Goal: Information Seeking & Learning: Compare options

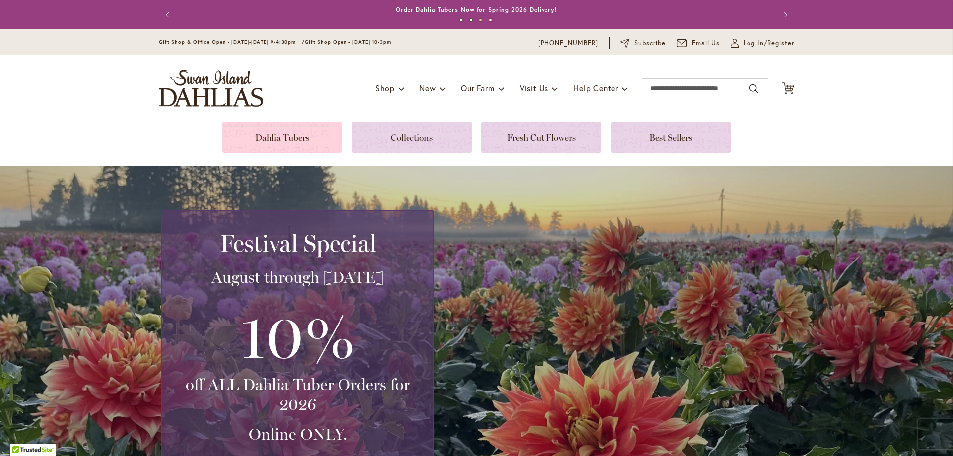
type input "**********"
click at [280, 136] on link at bounding box center [282, 137] width 120 height 31
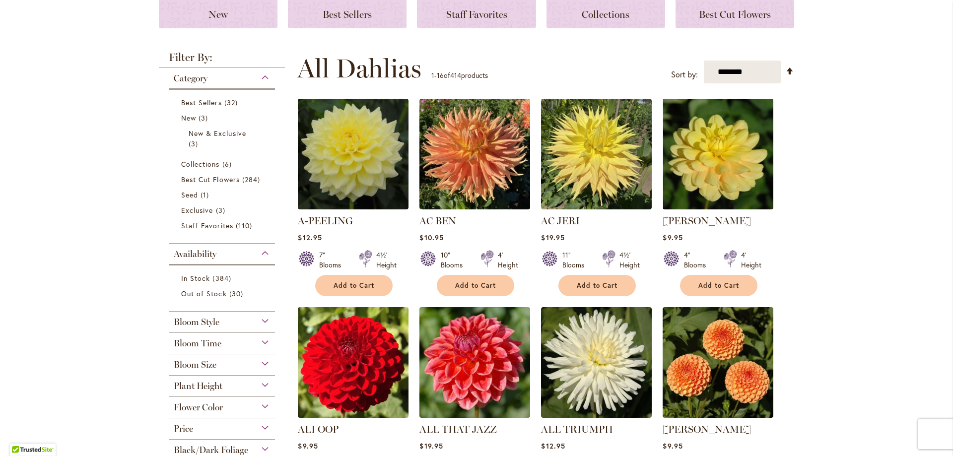
scroll to position [158, 0]
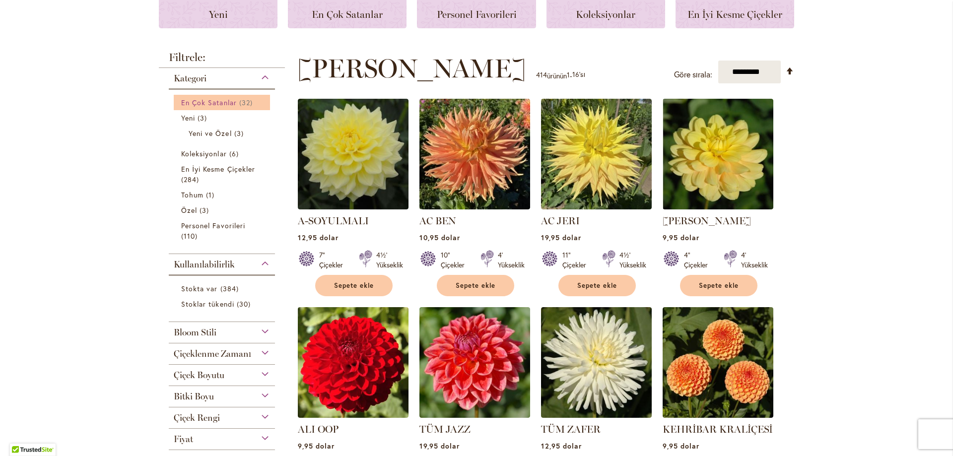
type input "**********"
click at [217, 105] on font "En Çok Satanlar" at bounding box center [209, 102] width 56 height 9
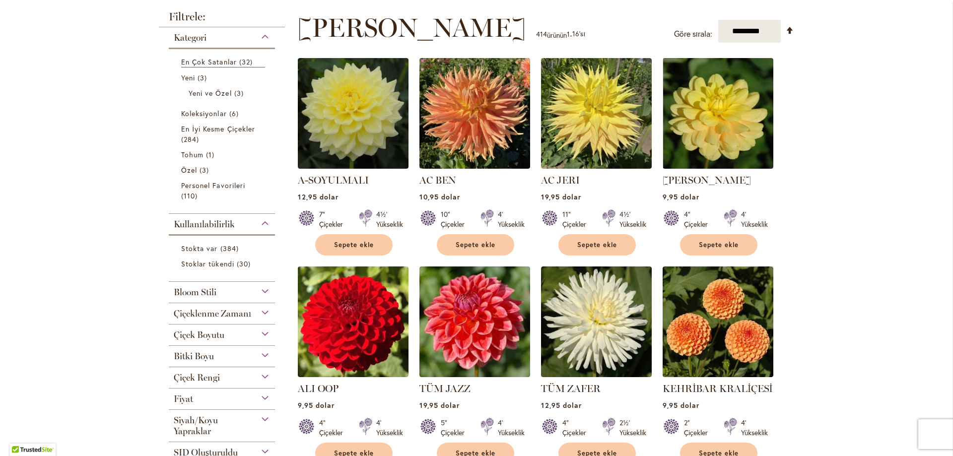
scroll to position [248, 0]
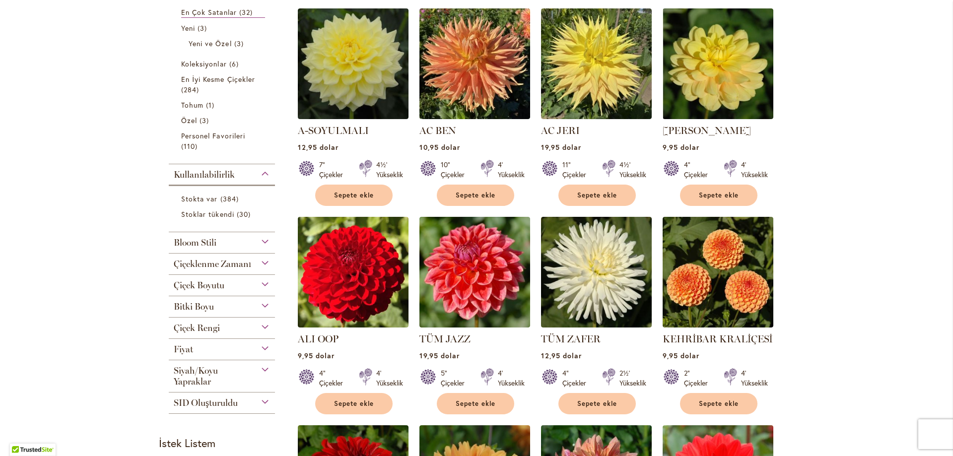
type input "**********"
click at [260, 283] on div "Çiçek Boyutu" at bounding box center [222, 283] width 106 height 16
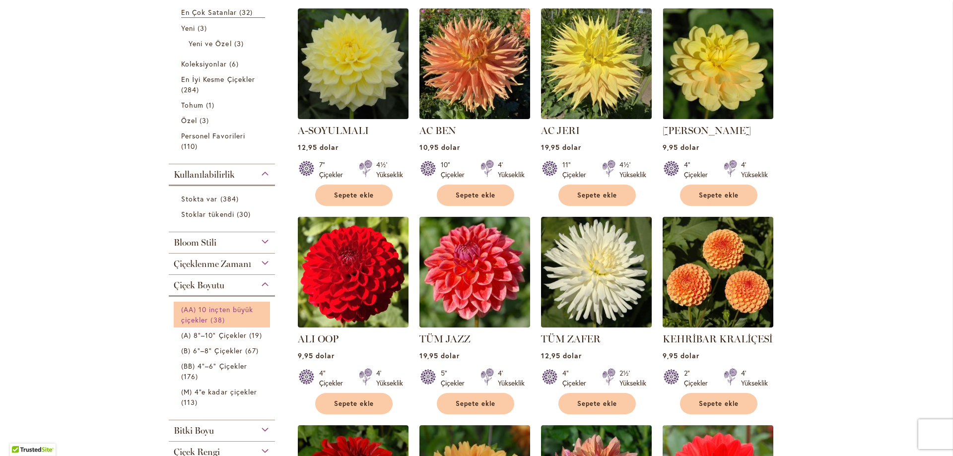
click at [224, 313] on font "(AA) 10 inçten büyük çiçekler" at bounding box center [217, 315] width 72 height 20
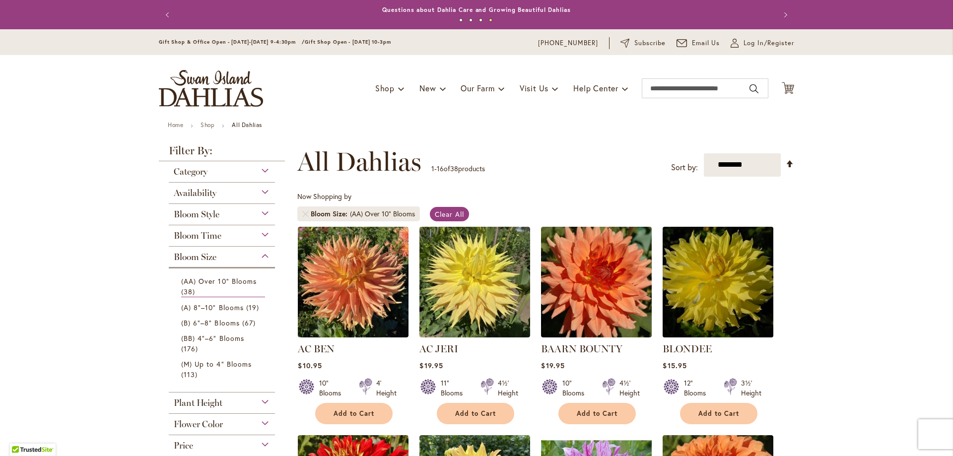
type input "**********"
click at [703, 278] on img at bounding box center [718, 282] width 116 height 116
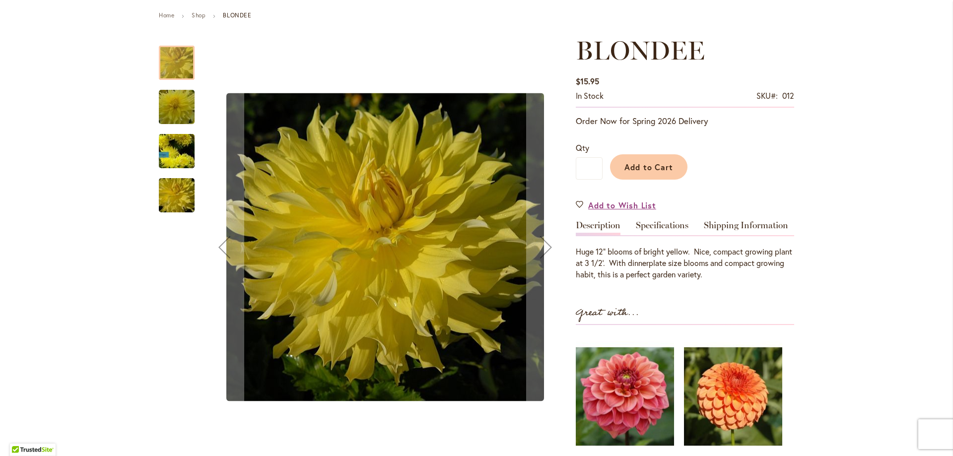
scroll to position [99, 0]
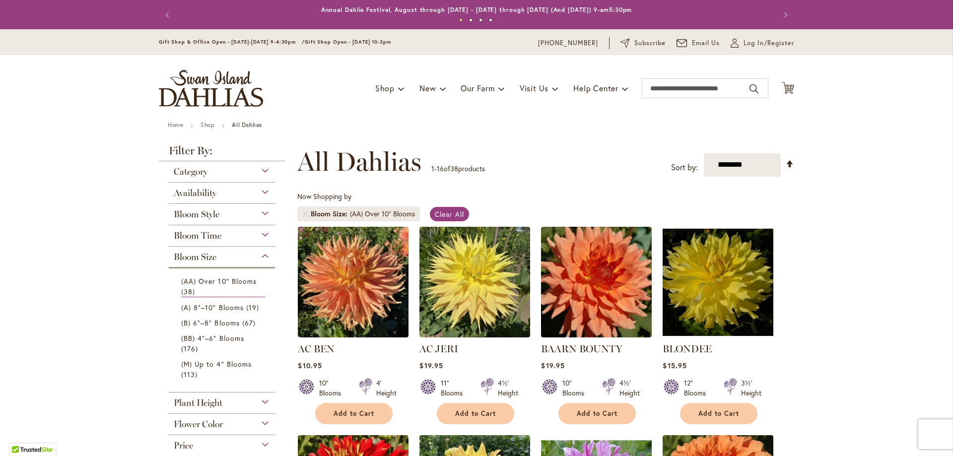
type input "**********"
drag, startPoint x: 652, startPoint y: 346, endPoint x: 710, endPoint y: 346, distance: 57.6
click at [716, 346] on strong "BLONDEE" at bounding box center [717, 349] width 111 height 14
drag, startPoint x: 709, startPoint y: 347, endPoint x: 661, endPoint y: 349, distance: 47.7
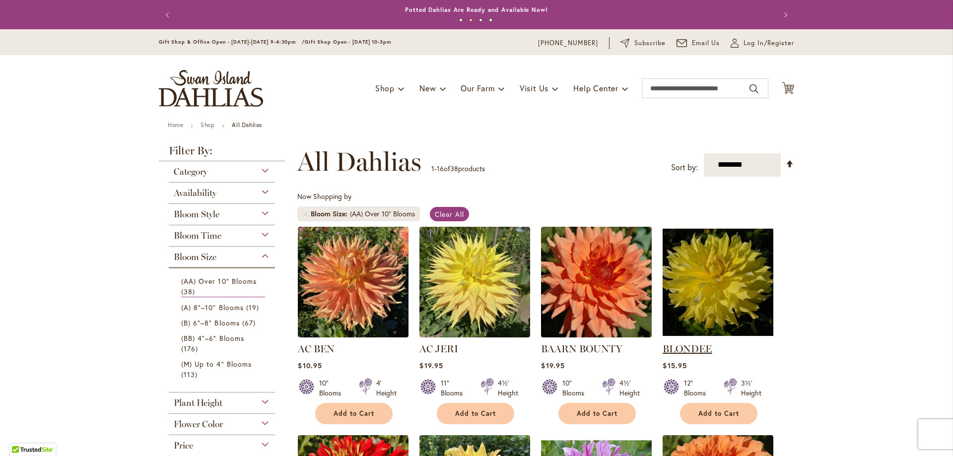
click at [662, 349] on strong "BLONDEE" at bounding box center [717, 349] width 111 height 14
copy link "BLONDEE"
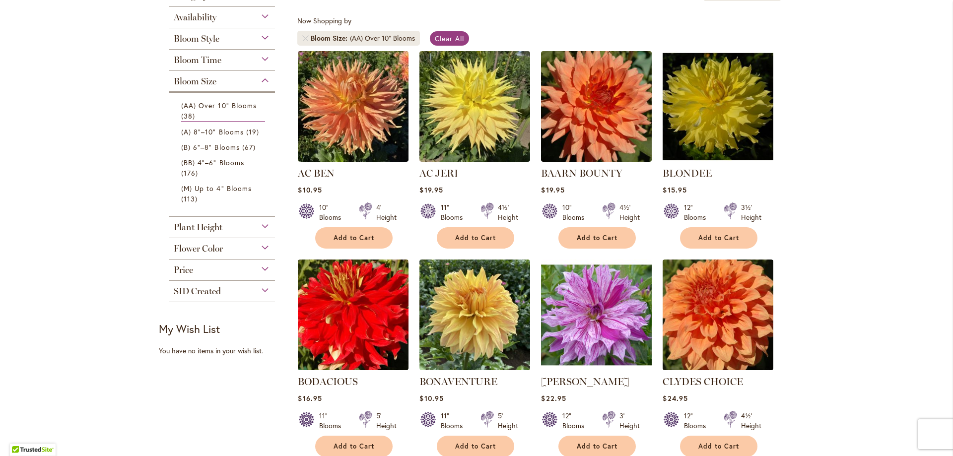
scroll to position [198, 0]
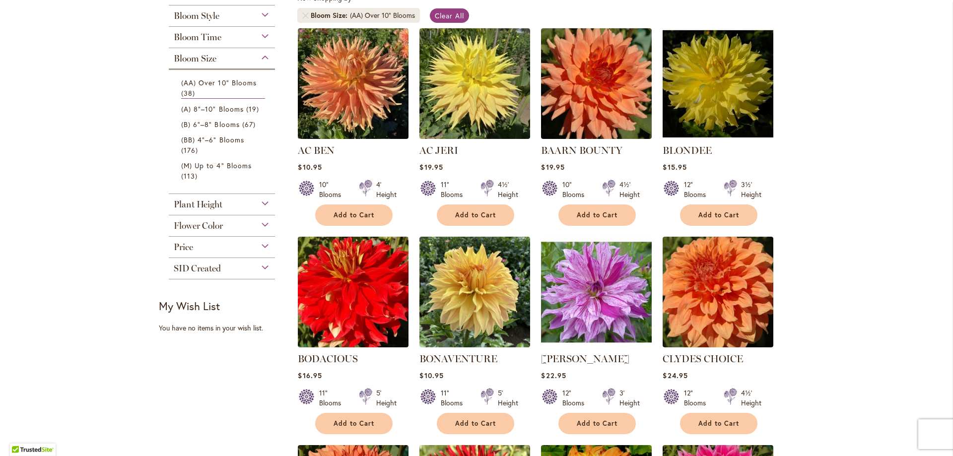
drag, startPoint x: 539, startPoint y: 350, endPoint x: 642, endPoint y: 355, distance: 102.3
click at [649, 355] on ol "AC BEN $10.95 10" Blooms 4' Height Add to Cart" at bounding box center [545, 447] width 497 height 838
copy link "BRANDON MICHAEL"
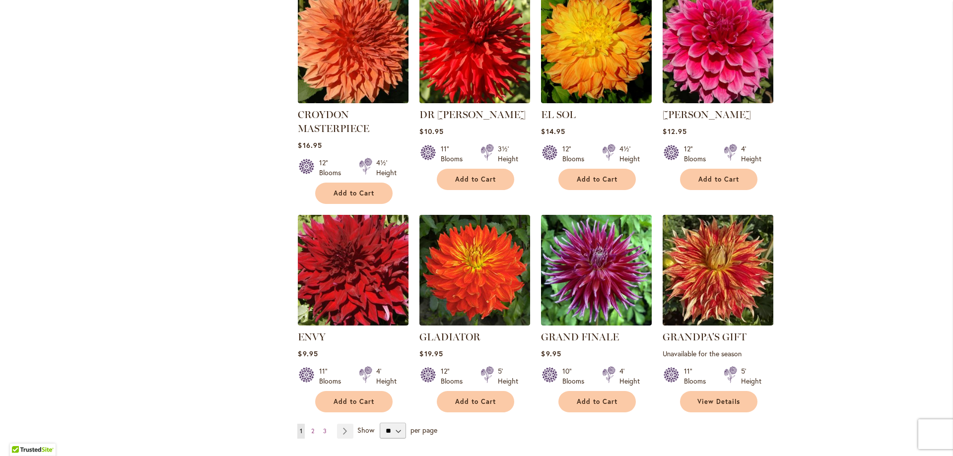
scroll to position [695, 0]
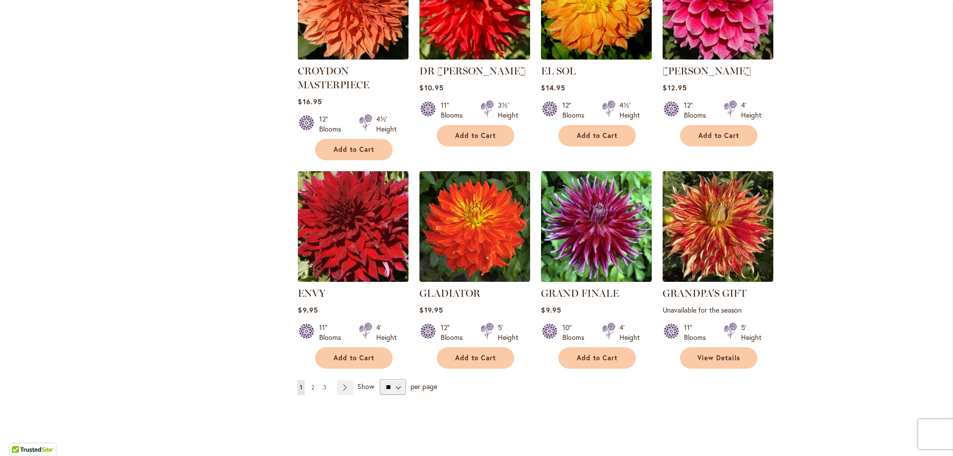
click at [311, 386] on span "2" at bounding box center [312, 387] width 3 height 7
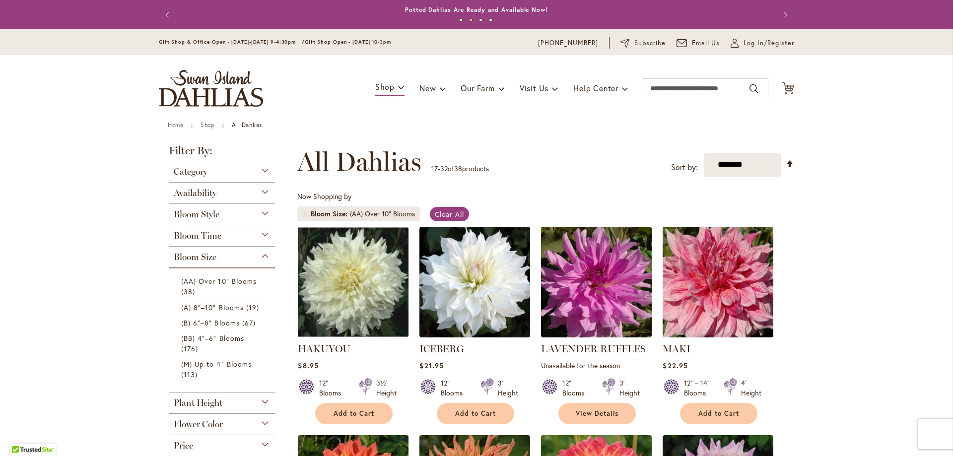
type input "**********"
drag, startPoint x: 464, startPoint y: 348, endPoint x: 416, endPoint y: 347, distance: 47.6
click at [419, 347] on strong "ICEBERG" at bounding box center [474, 349] width 111 height 14
copy link "ICEBERG"
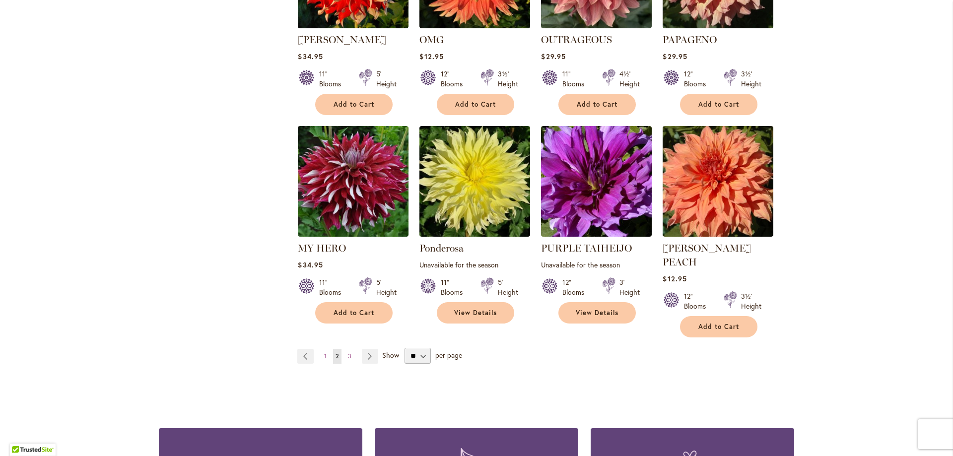
scroll to position [794, 0]
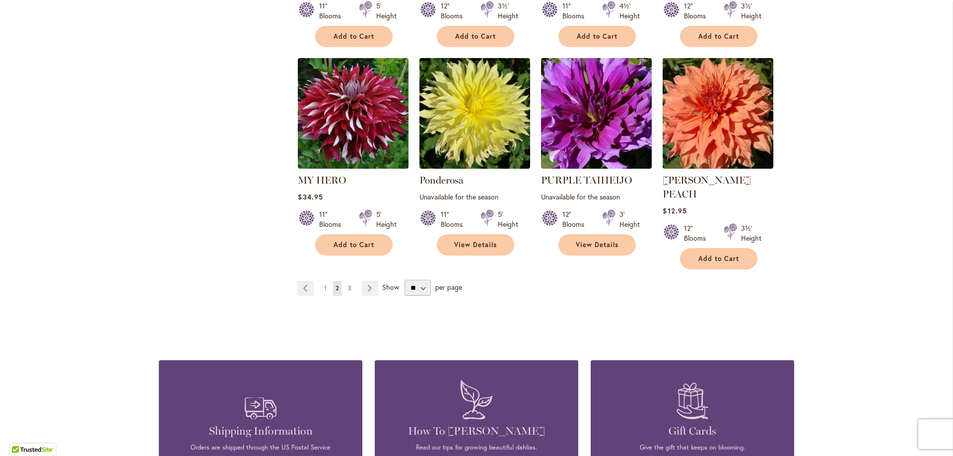
click at [348, 284] on span "3" at bounding box center [349, 287] width 3 height 7
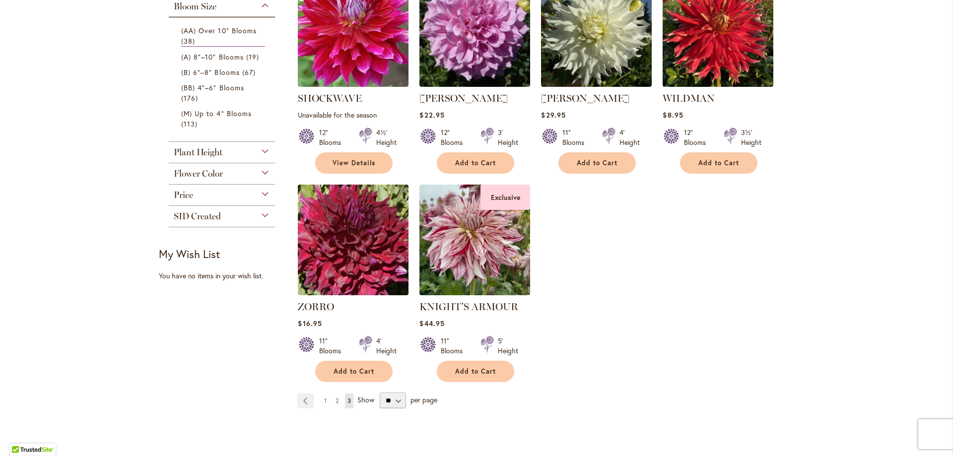
scroll to position [248, 0]
